Goal: Transaction & Acquisition: Subscribe to service/newsletter

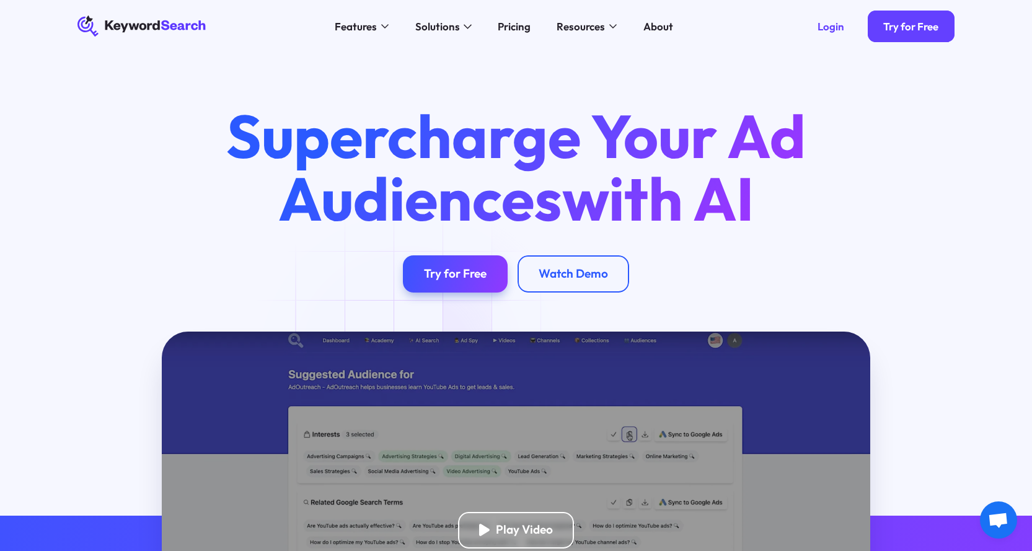
click at [124, 25] on icon "KeywordSearch" at bounding box center [142, 26] width 128 height 21
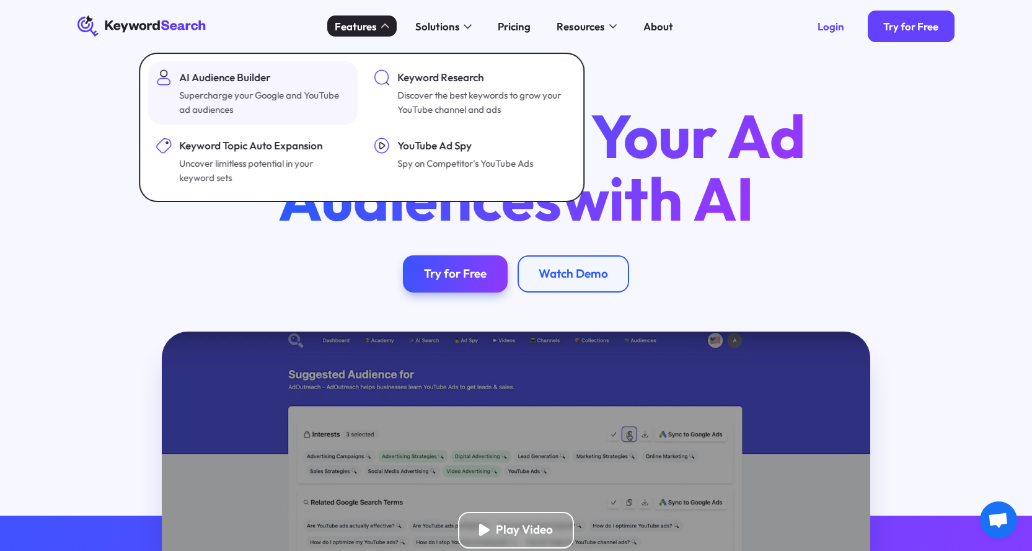
click at [250, 105] on div "Supercharge your Google and YouTube ad audiences" at bounding box center [264, 102] width 168 height 29
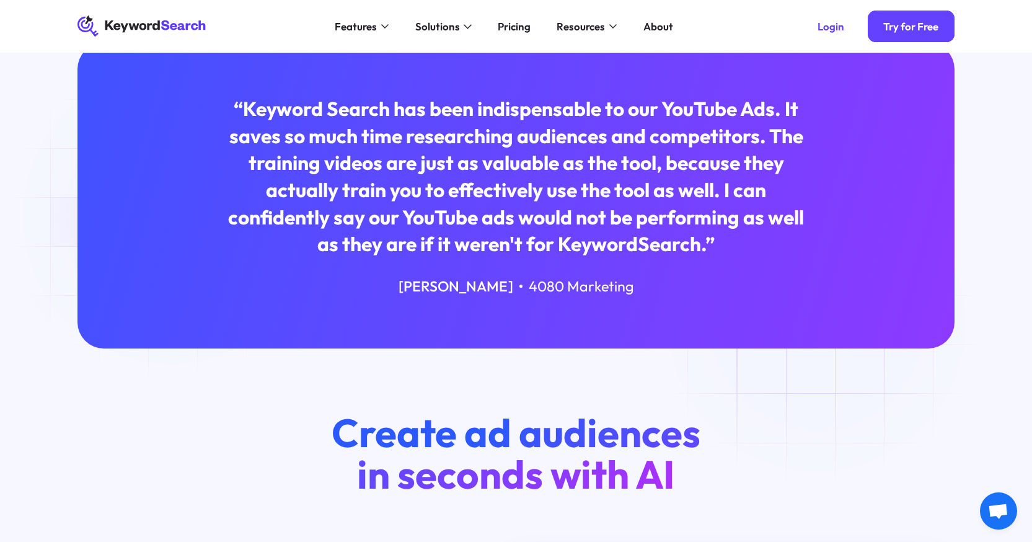
scroll to position [124, 0]
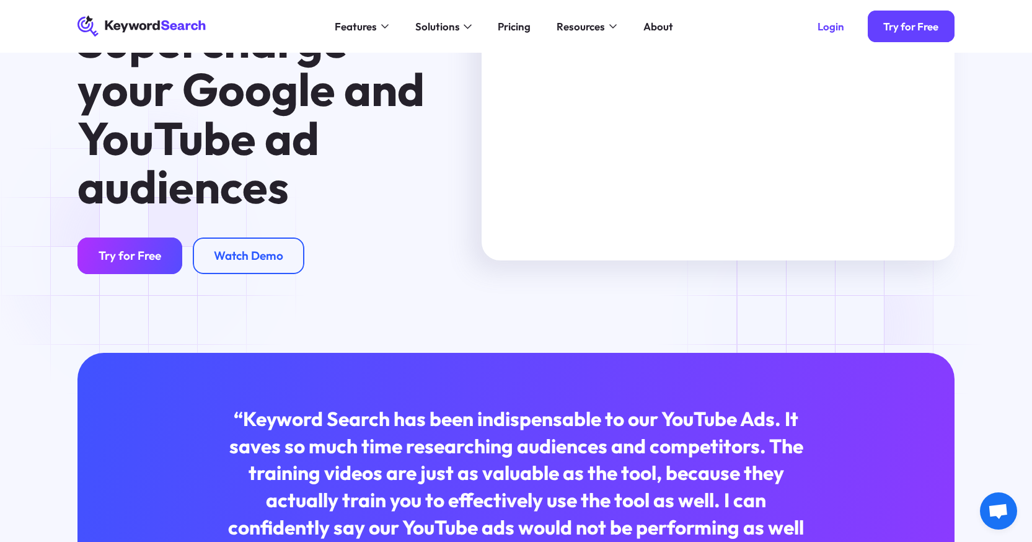
click at [149, 256] on div "Try for Free" at bounding box center [130, 256] width 63 height 15
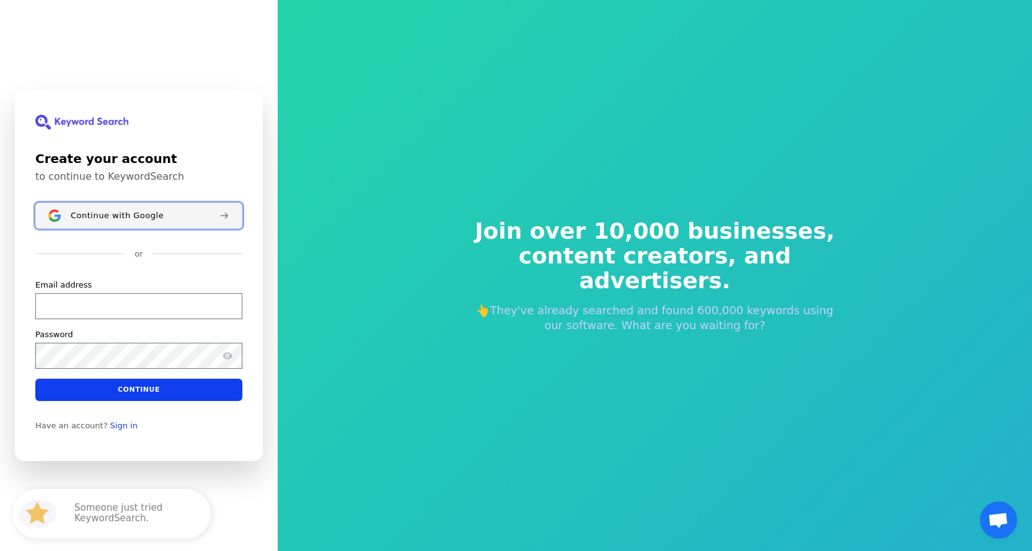
click at [231, 216] on button "Continue with Google" at bounding box center [138, 216] width 207 height 26
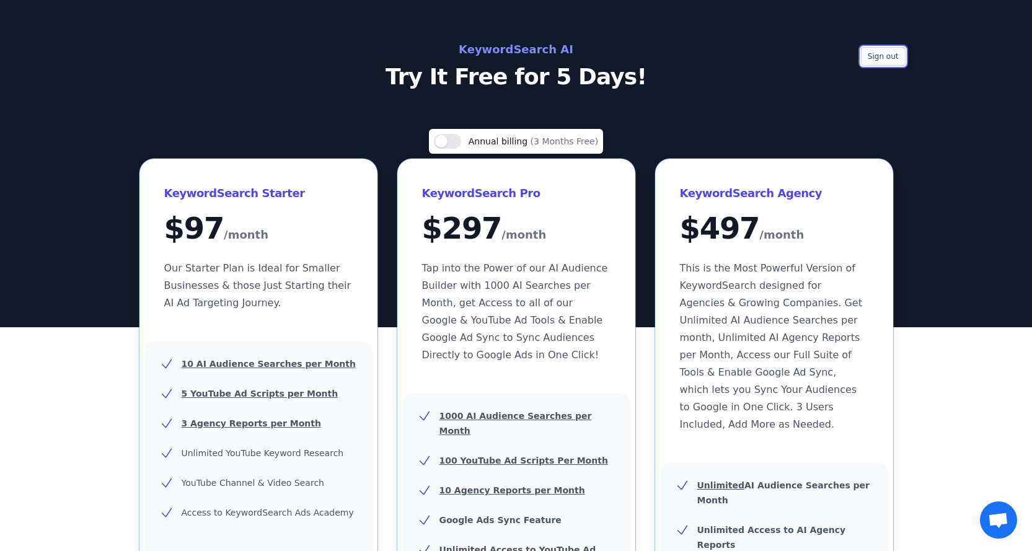
click at [899, 61] on button "Sign out" at bounding box center [883, 56] width 45 height 19
